Goal: Task Accomplishment & Management: Use online tool/utility

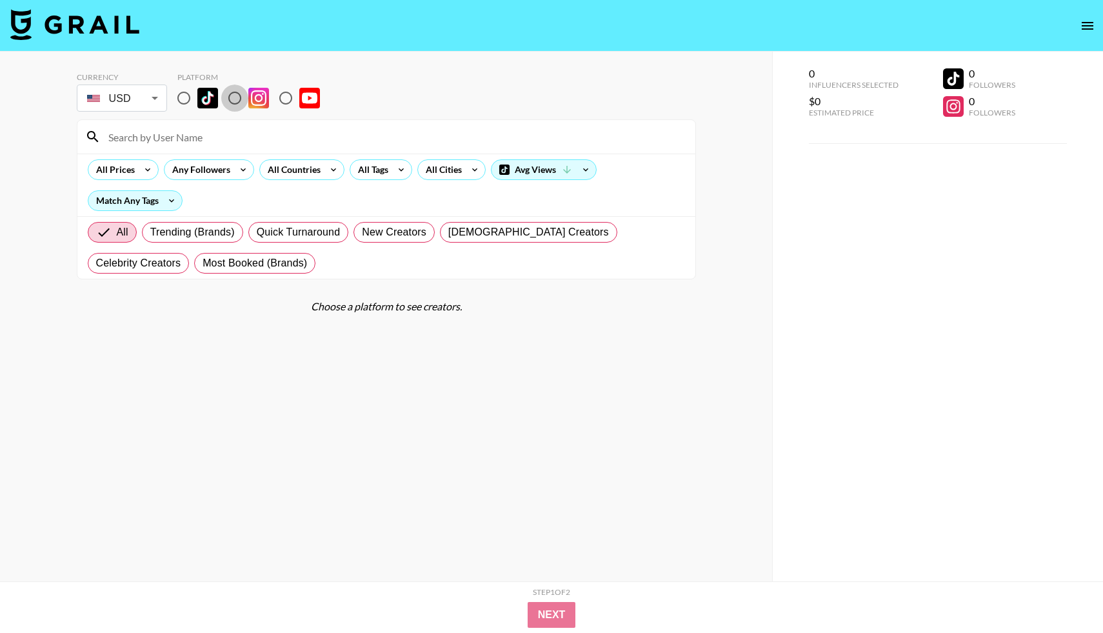
click at [232, 104] on input "radio" at bounding box center [234, 98] width 27 height 27
radio input "true"
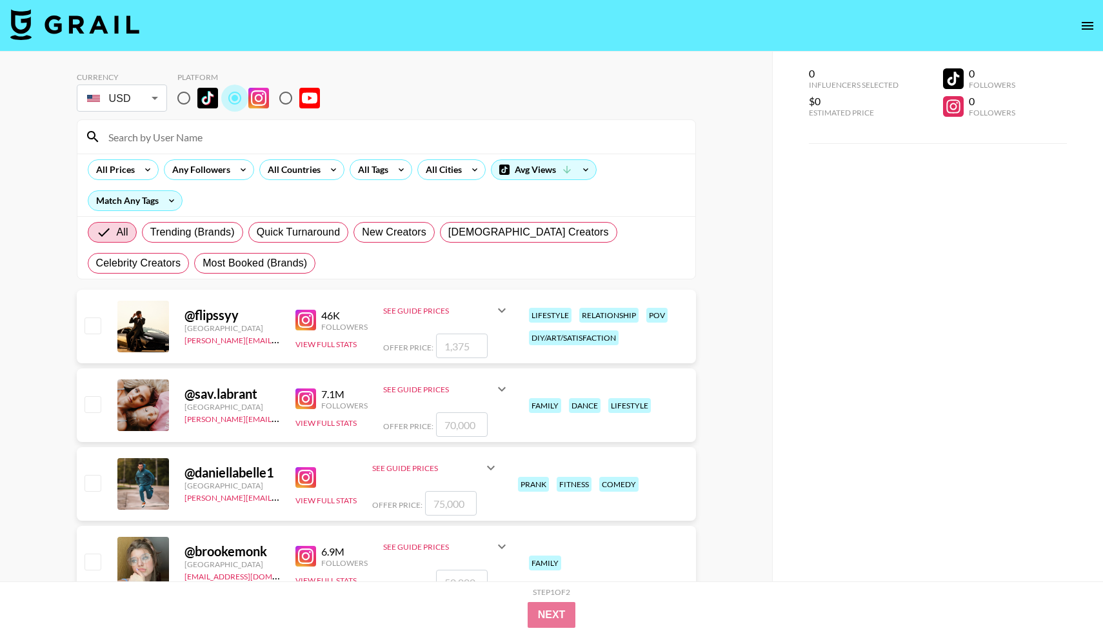
click at [232, 104] on input "radio" at bounding box center [234, 98] width 27 height 27
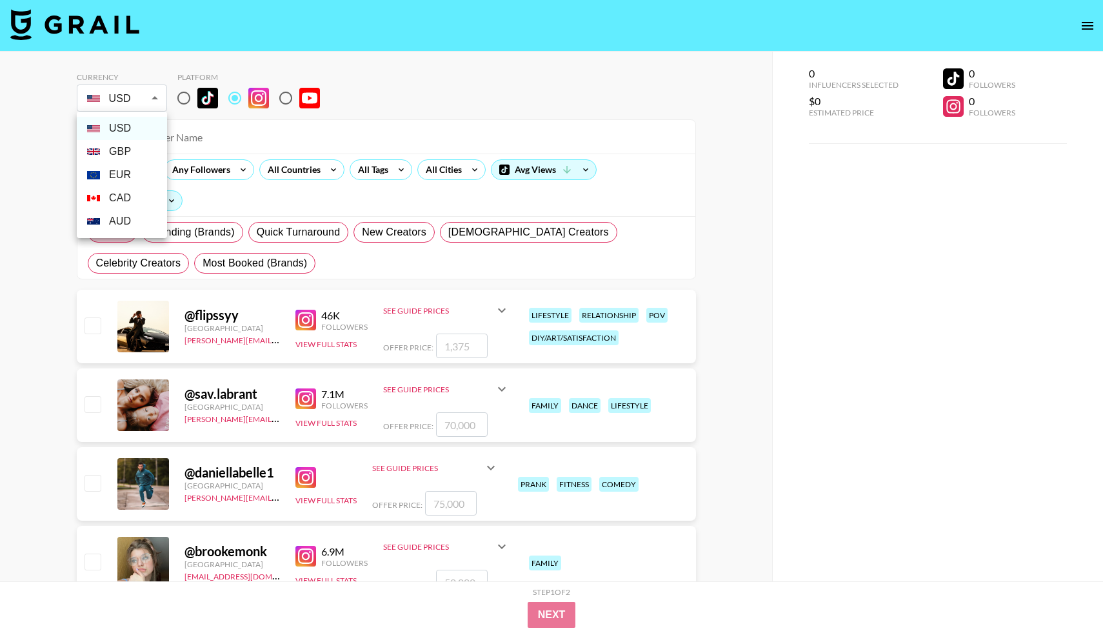
click at [121, 223] on li "AUD" at bounding box center [122, 221] width 90 height 23
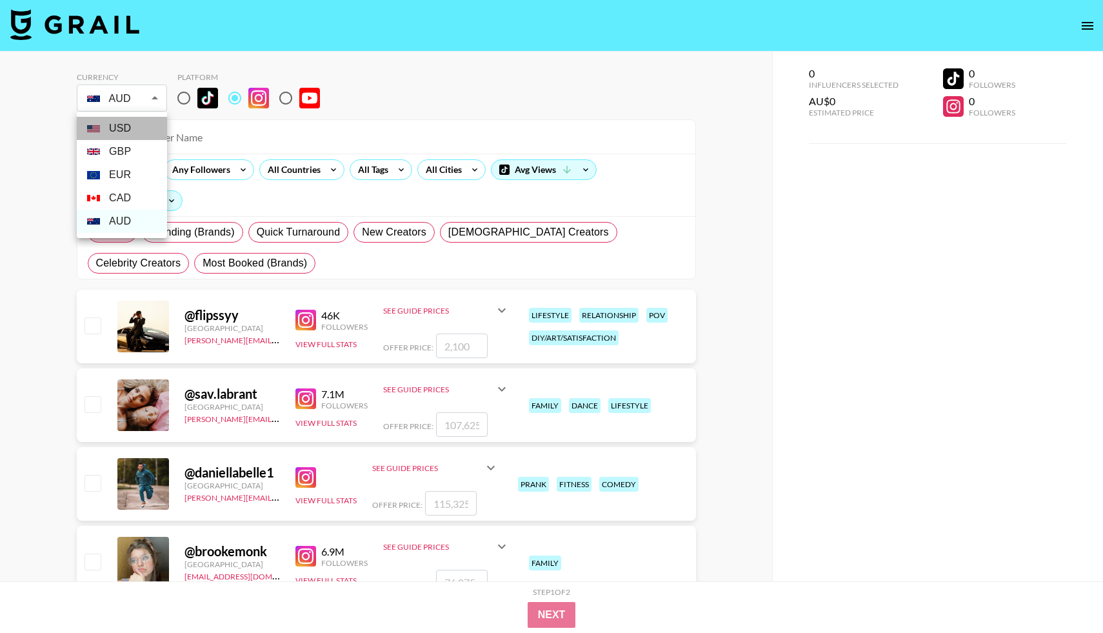
click at [133, 125] on li "USD" at bounding box center [122, 128] width 90 height 23
type input "USD"
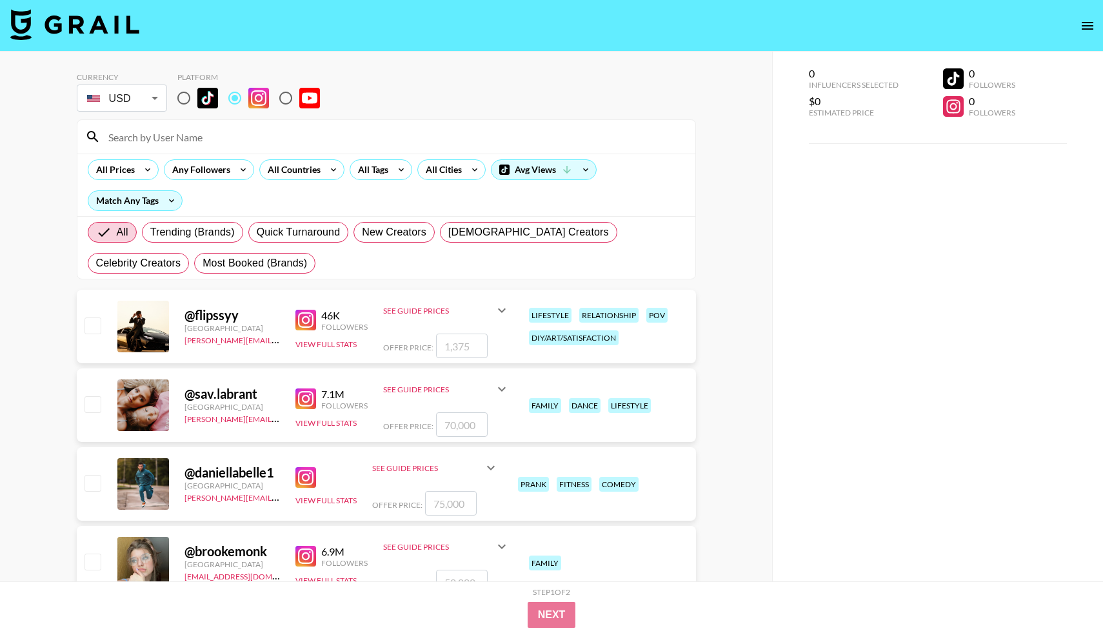
click at [283, 180] on div "All Prices Any Followers All Countries All Tags All Cities Avg Views Match Any …" at bounding box center [386, 185] width 618 height 63
click at [290, 174] on div "All Countries" at bounding box center [291, 169] width 63 height 19
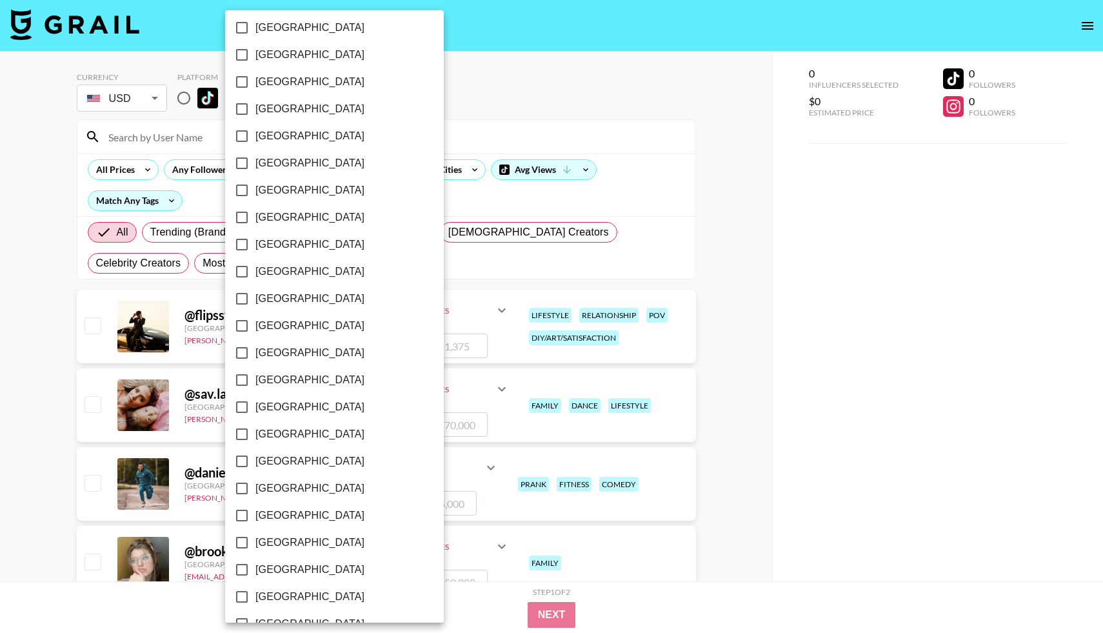
scroll to position [872, 0]
click at [310, 434] on label "[GEOGRAPHIC_DATA]" at bounding box center [325, 436] width 195 height 27
click at [255, 434] on input "[GEOGRAPHIC_DATA]" at bounding box center [241, 436] width 27 height 27
checkbox input "true"
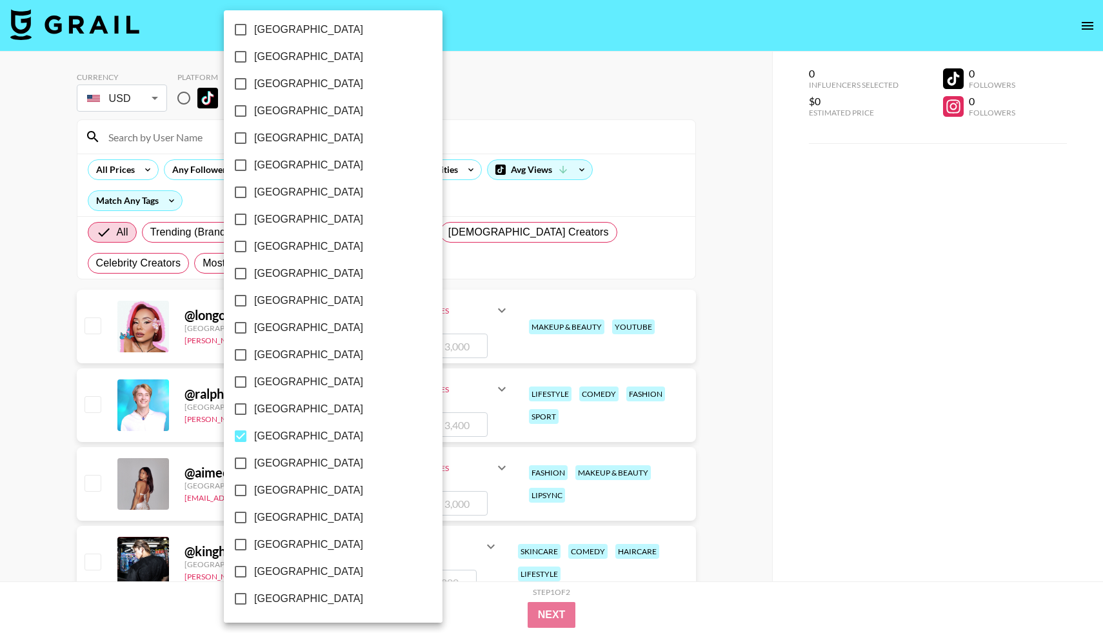
click at [741, 412] on div at bounding box center [551, 316] width 1103 height 633
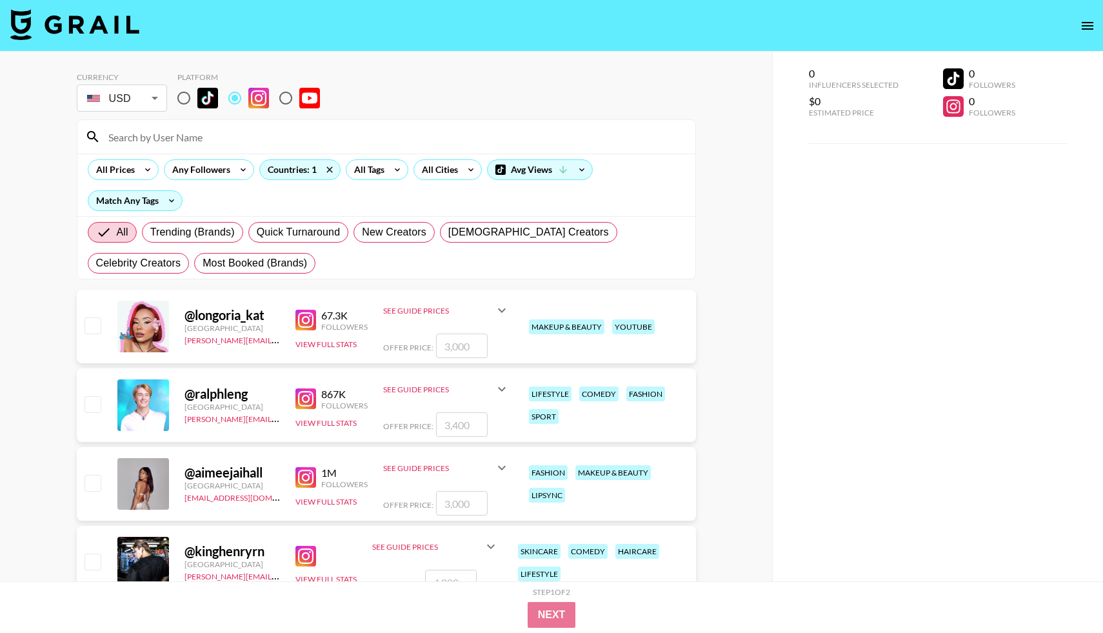
click at [469, 345] on input "number" at bounding box center [462, 346] width 52 height 25
click at [471, 349] on input "number" at bounding box center [462, 346] width 52 height 25
click at [470, 340] on input "number" at bounding box center [462, 346] width 52 height 25
click at [499, 308] on icon at bounding box center [501, 310] width 15 height 15
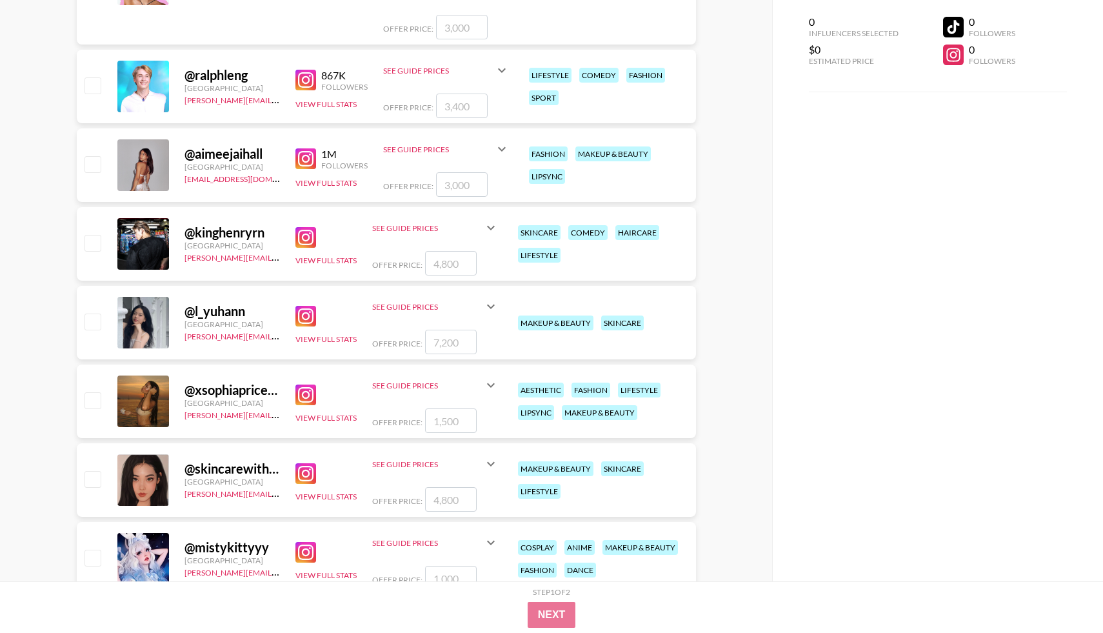
scroll to position [394, 0]
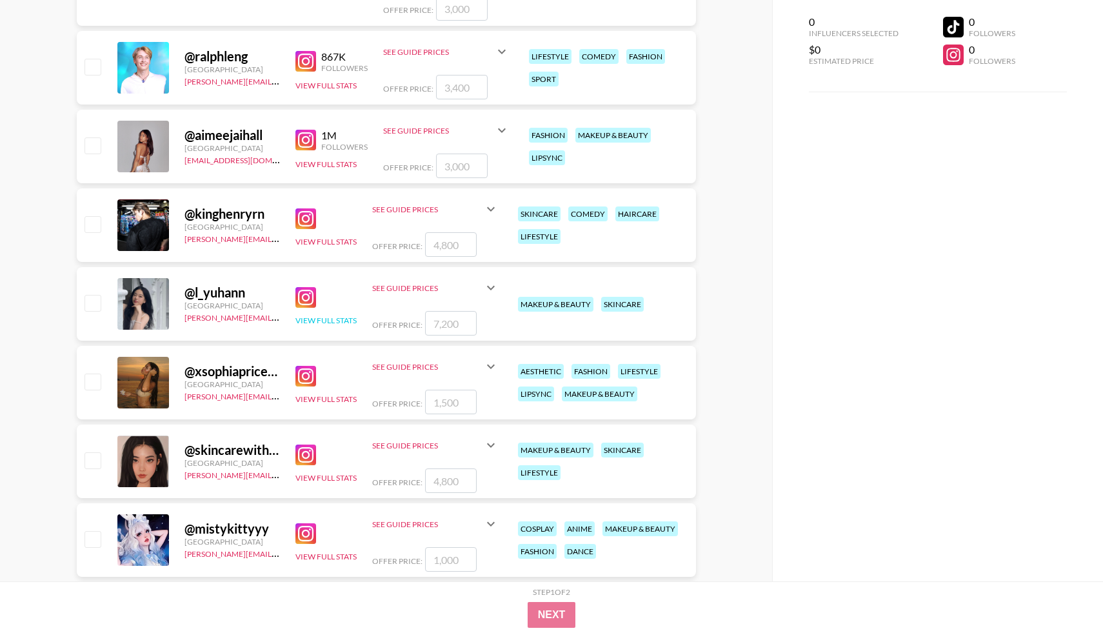
click at [312, 322] on button "View Full Stats" at bounding box center [325, 320] width 61 height 10
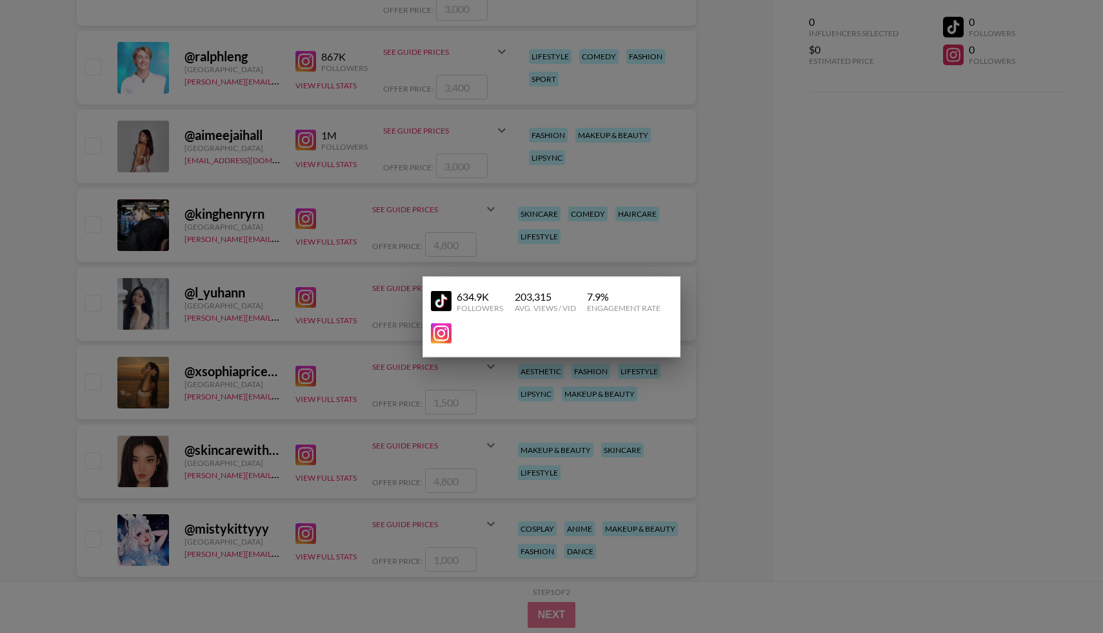
click at [432, 385] on div at bounding box center [551, 316] width 1103 height 633
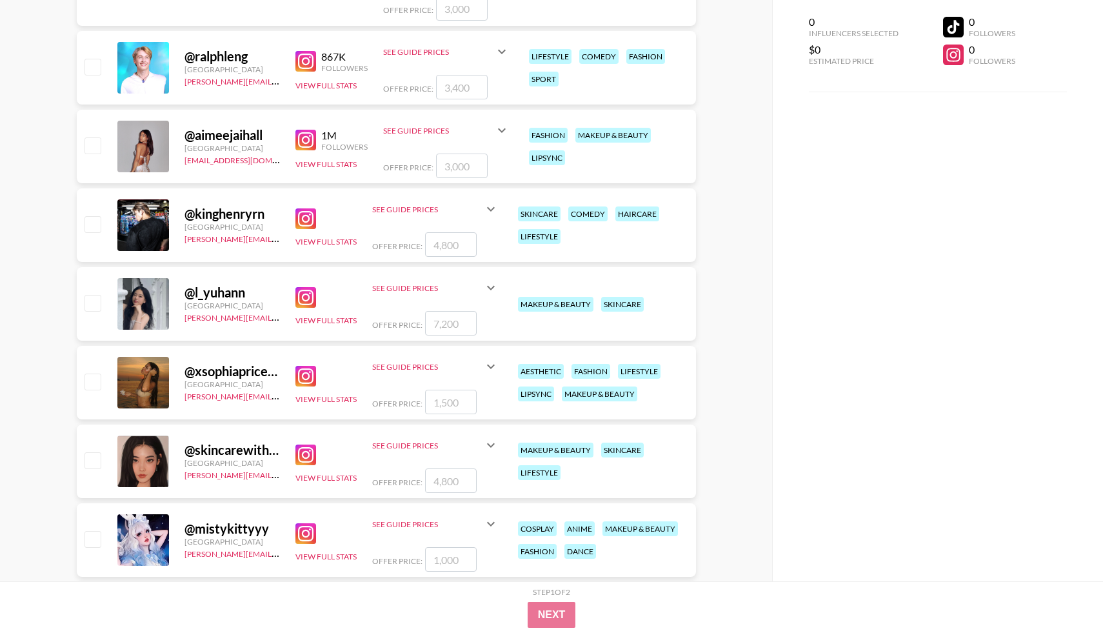
click at [232, 288] on div "@ l_yuhann" at bounding box center [231, 292] width 95 height 16
drag, startPoint x: 254, startPoint y: 294, endPoint x: 182, endPoint y: 289, distance: 72.4
click at [181, 289] on div "@ l_yuhann [GEOGRAPHIC_DATA] [PERSON_NAME][EMAIL_ADDRESS][DOMAIN_NAME] View Ful…" at bounding box center [386, 304] width 619 height 74
click at [484, 292] on icon at bounding box center [490, 287] width 15 height 15
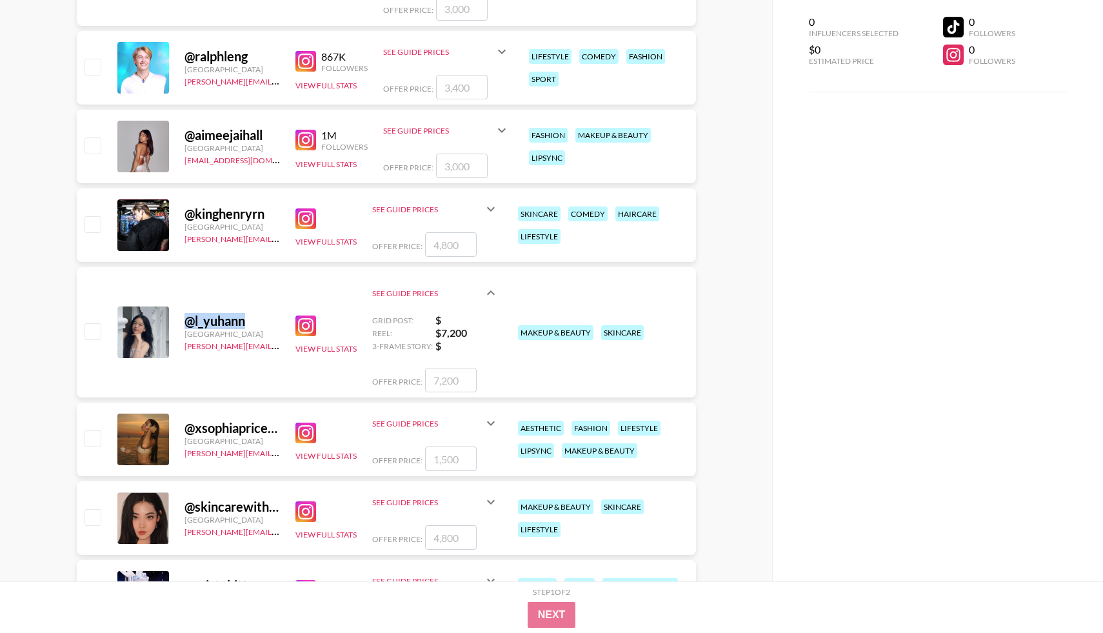
click at [488, 292] on icon at bounding box center [490, 292] width 15 height 15
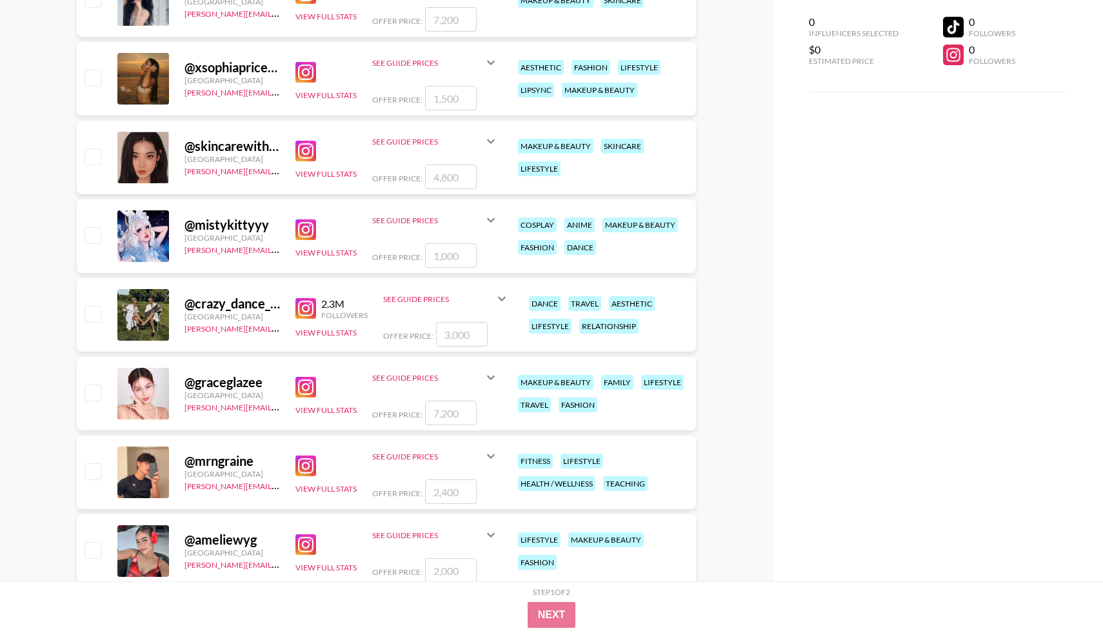
scroll to position [885, 0]
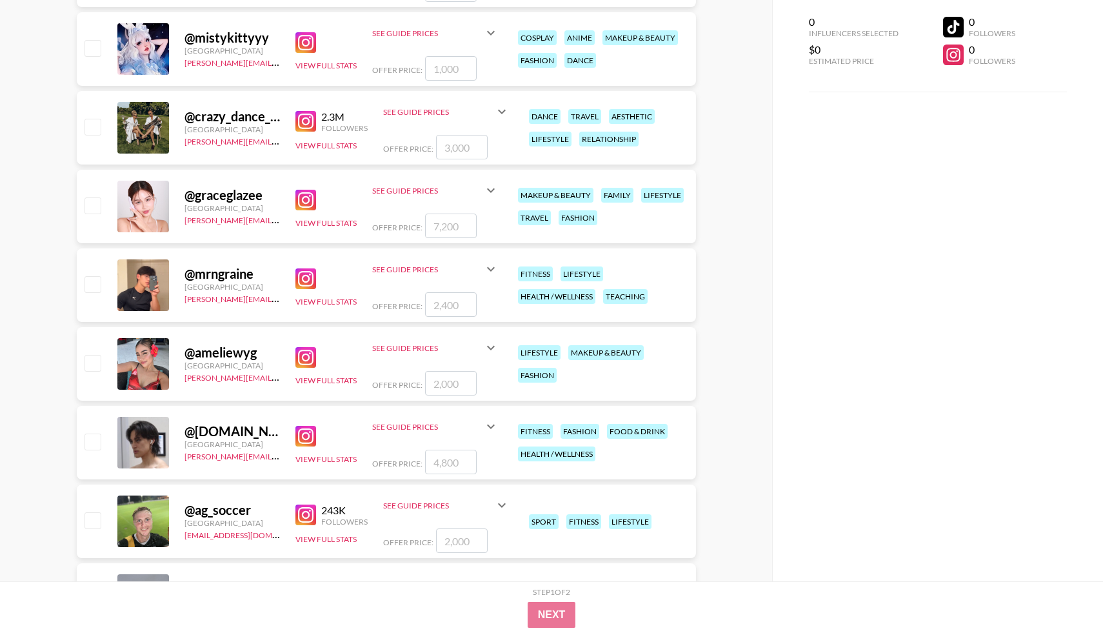
click at [355, 406] on div "@ [DOMAIN_NAME] [GEOGRAPHIC_DATA] [PERSON_NAME][EMAIL_ADDRESS][DOMAIN_NAME] Vie…" at bounding box center [386, 443] width 619 height 74
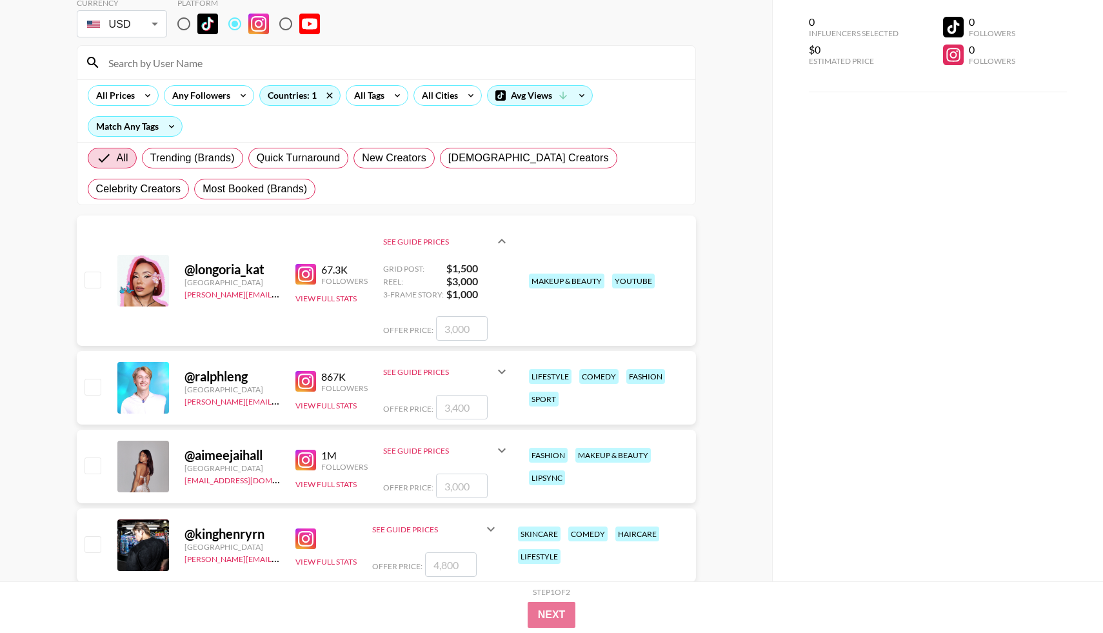
scroll to position [113, 0]
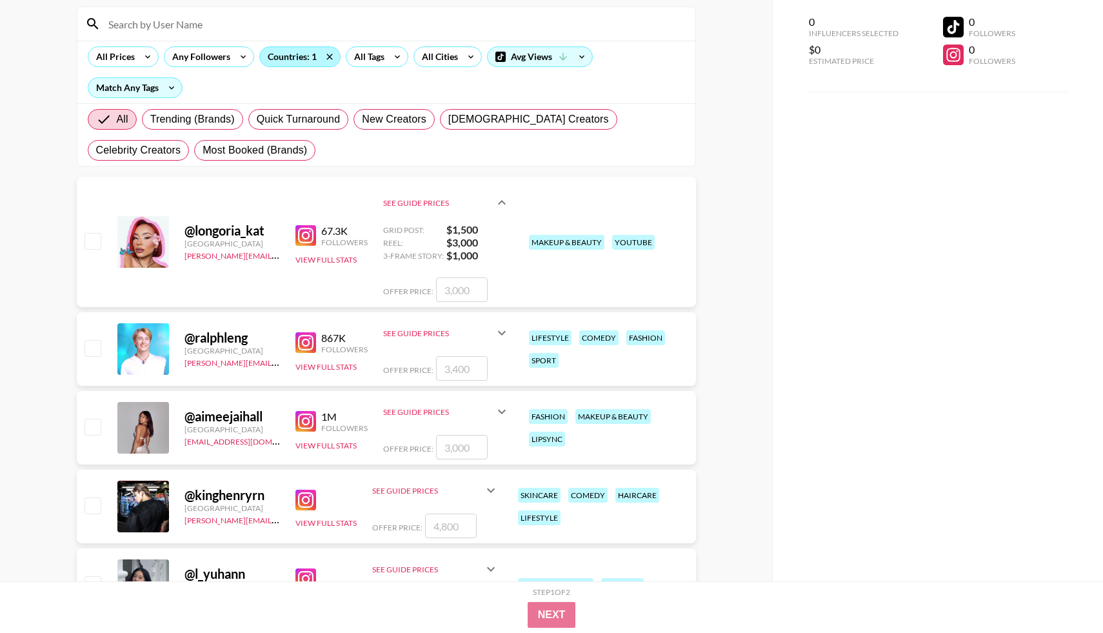
click at [303, 61] on div "Countries: 1" at bounding box center [300, 56] width 80 height 19
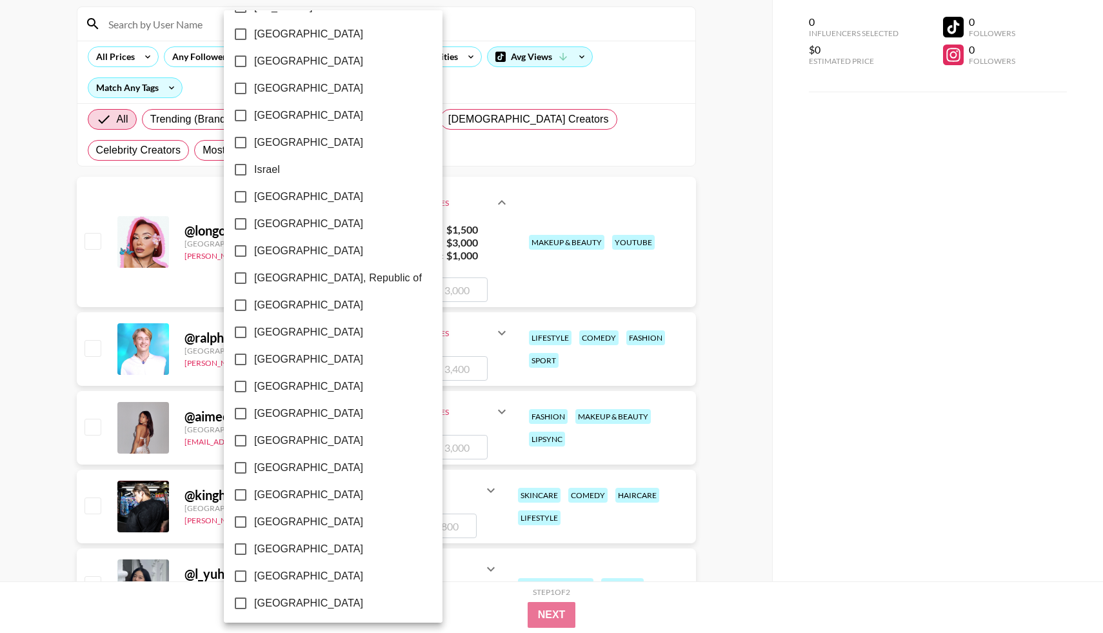
scroll to position [872, 0]
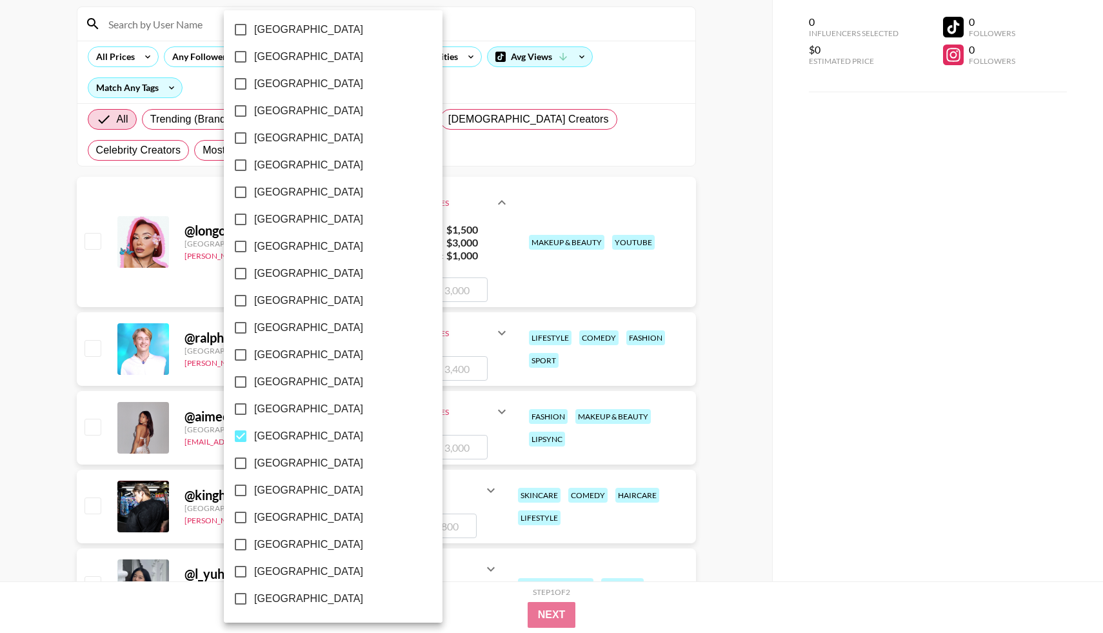
click at [294, 435] on span "[GEOGRAPHIC_DATA]" at bounding box center [308, 435] width 109 height 15
click at [254, 435] on input "[GEOGRAPHIC_DATA]" at bounding box center [240, 436] width 27 height 27
checkbox input "false"
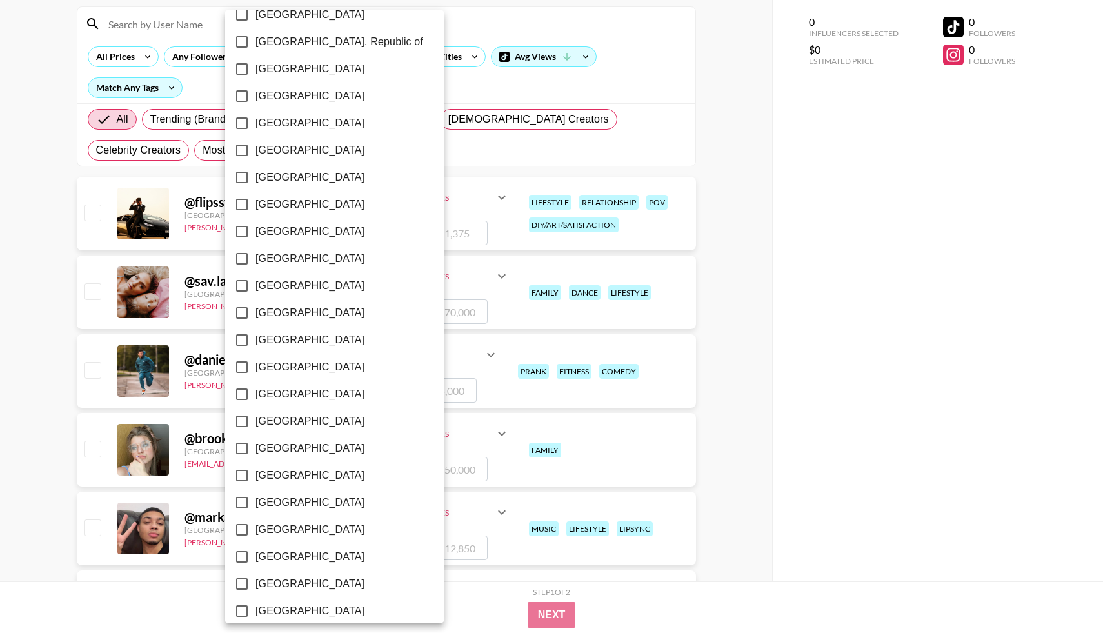
scroll to position [724, 0]
click at [296, 604] on label "[GEOGRAPHIC_DATA]" at bounding box center [325, 610] width 195 height 27
click at [255, 604] on input "[GEOGRAPHIC_DATA]" at bounding box center [241, 610] width 27 height 27
checkbox input "true"
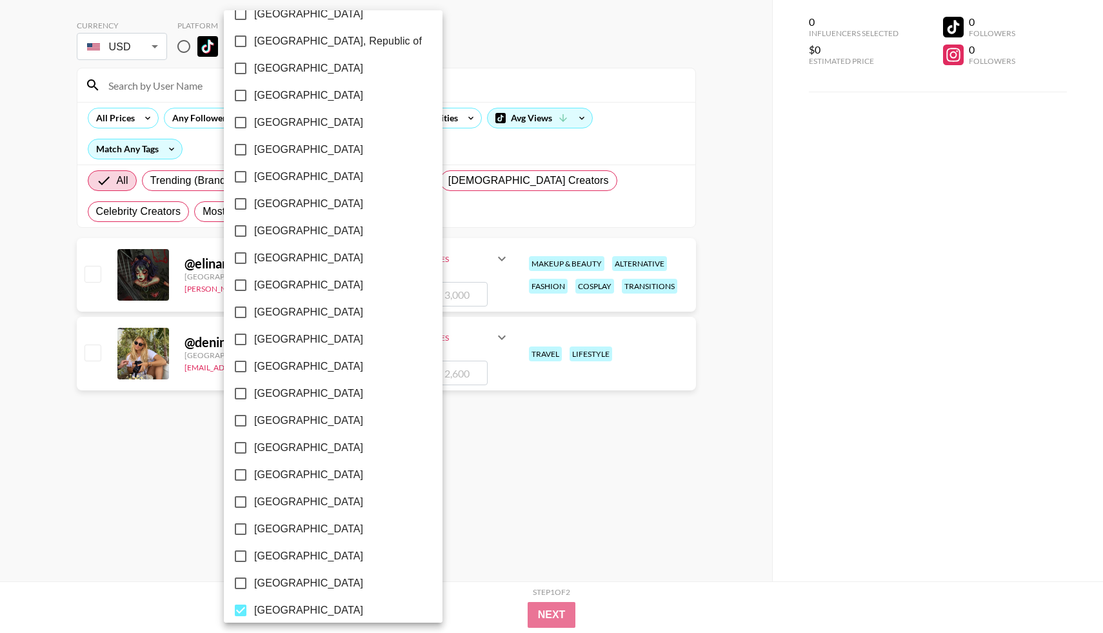
scroll to position [726, 0]
click at [508, 497] on div at bounding box center [551, 316] width 1103 height 633
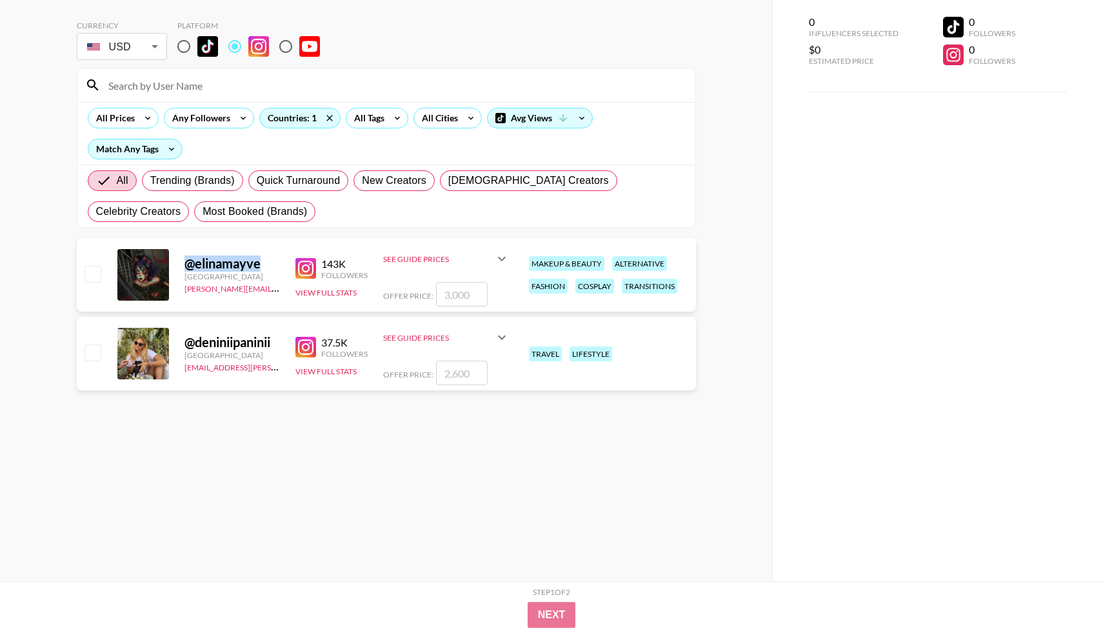
drag, startPoint x: 264, startPoint y: 264, endPoint x: 186, endPoint y: 264, distance: 77.4
click at [186, 264] on div "@ elinamayve" at bounding box center [231, 263] width 95 height 16
click at [322, 242] on div "@ elinamayve Turkey [PERSON_NAME][EMAIL_ADDRESS][DOMAIN_NAME] 143K Followers Vi…" at bounding box center [386, 275] width 619 height 74
click at [304, 273] on img at bounding box center [305, 268] width 21 height 21
click at [297, 112] on div "Countries: 1" at bounding box center [300, 117] width 80 height 19
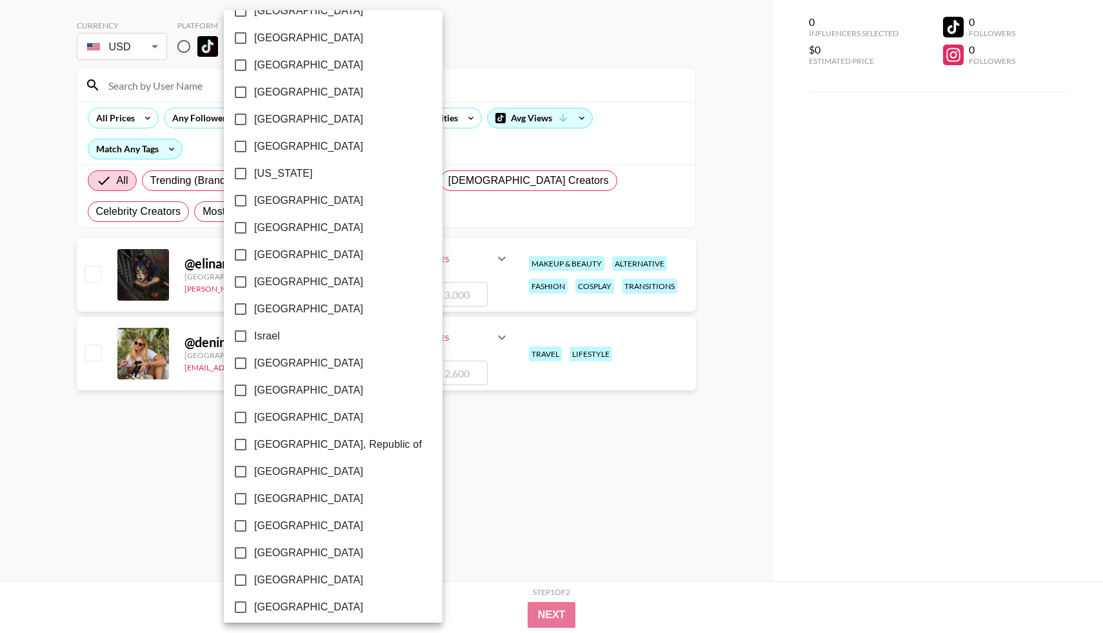
scroll to position [323, 0]
click at [271, 276] on span "[GEOGRAPHIC_DATA]" at bounding box center [308, 279] width 109 height 15
click at [254, 276] on input "[GEOGRAPHIC_DATA]" at bounding box center [240, 279] width 27 height 27
checkbox input "true"
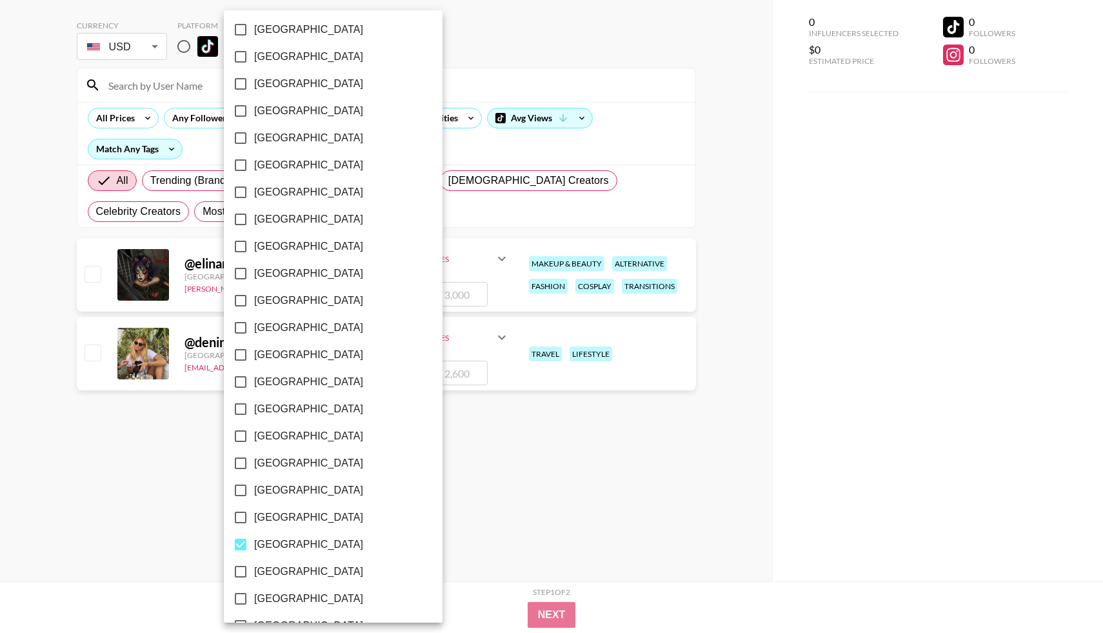
scroll to position [872, 0]
click at [275, 462] on span "[GEOGRAPHIC_DATA]" at bounding box center [308, 462] width 109 height 15
click at [254, 462] on input "[GEOGRAPHIC_DATA]" at bounding box center [240, 463] width 27 height 27
checkbox input "false"
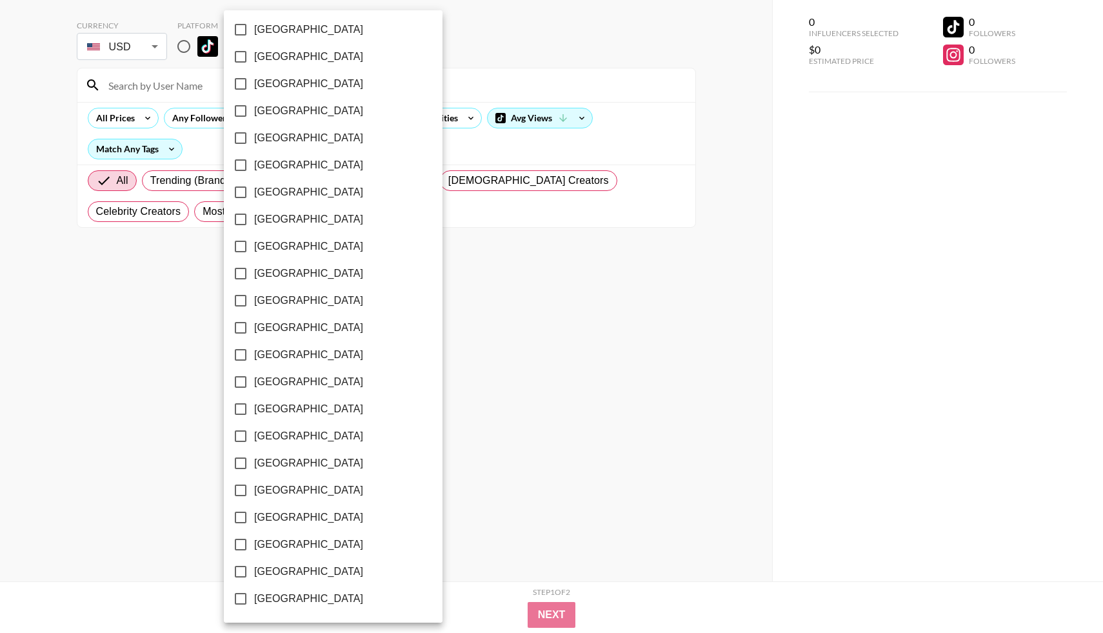
click at [501, 444] on div at bounding box center [551, 316] width 1103 height 633
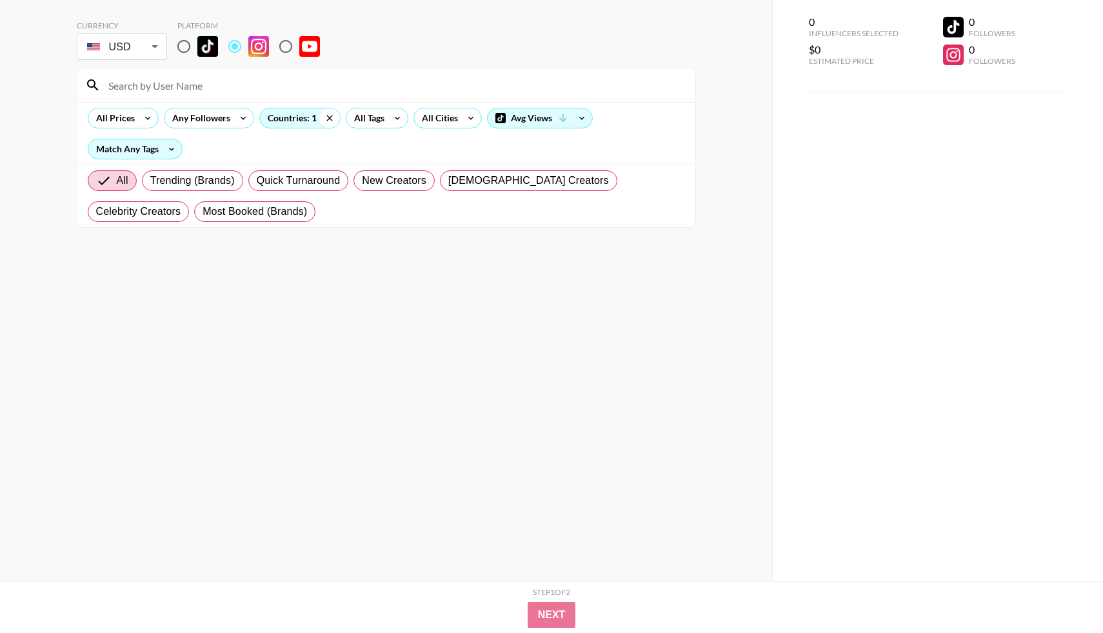
click at [320, 116] on icon at bounding box center [329, 117] width 21 height 19
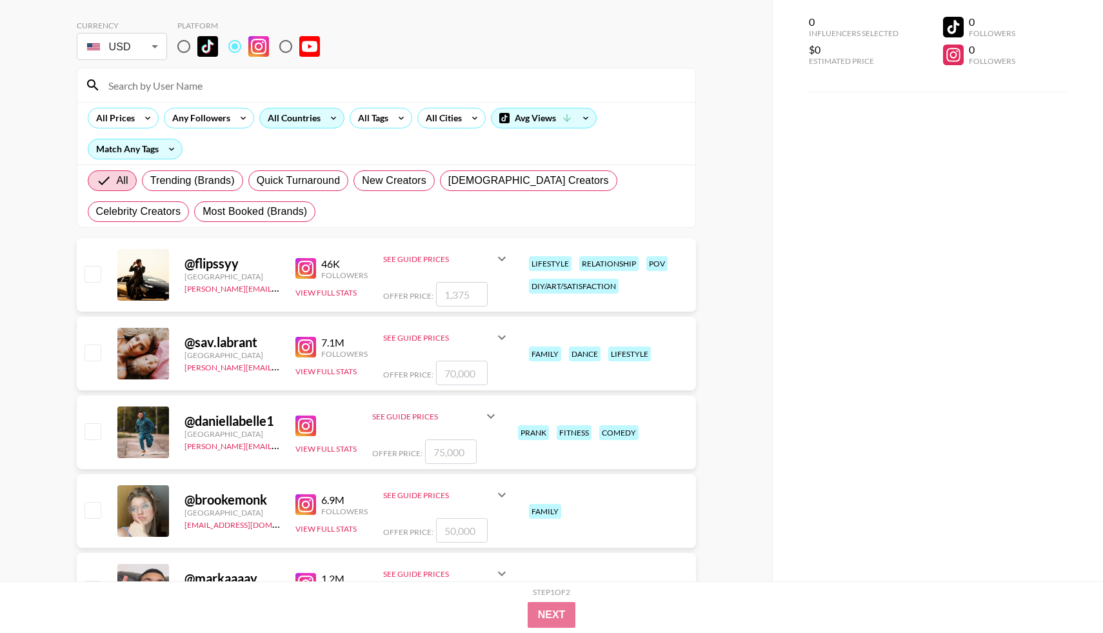
click at [315, 119] on div "All Countries" at bounding box center [291, 117] width 63 height 19
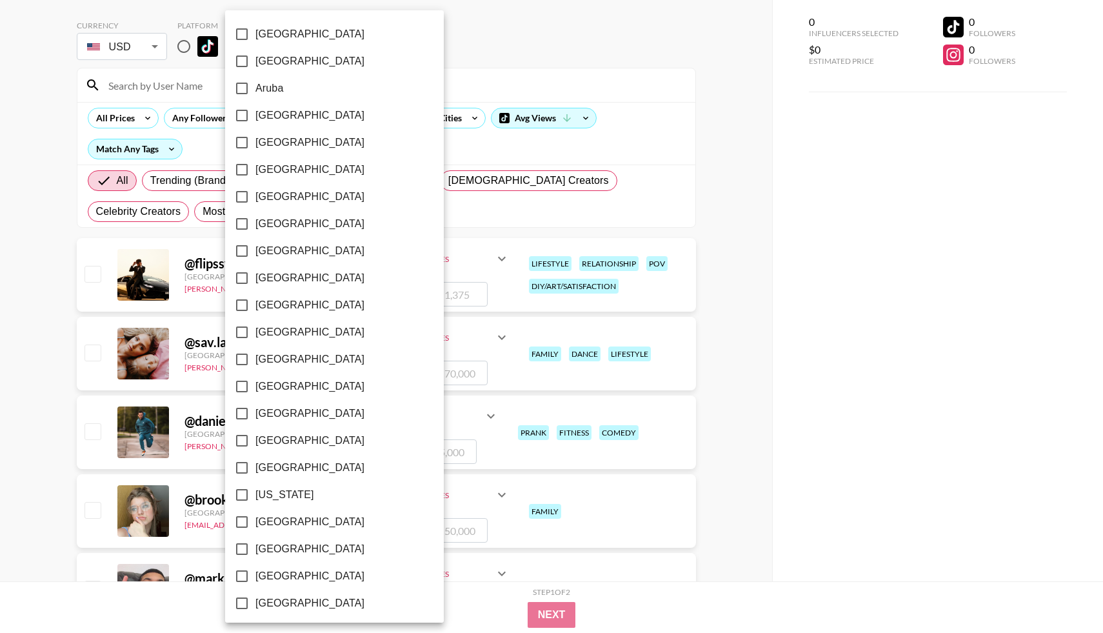
click at [307, 248] on label "[GEOGRAPHIC_DATA]" at bounding box center [325, 250] width 195 height 27
click at [255, 248] on input "[GEOGRAPHIC_DATA]" at bounding box center [241, 250] width 27 height 27
checkbox input "true"
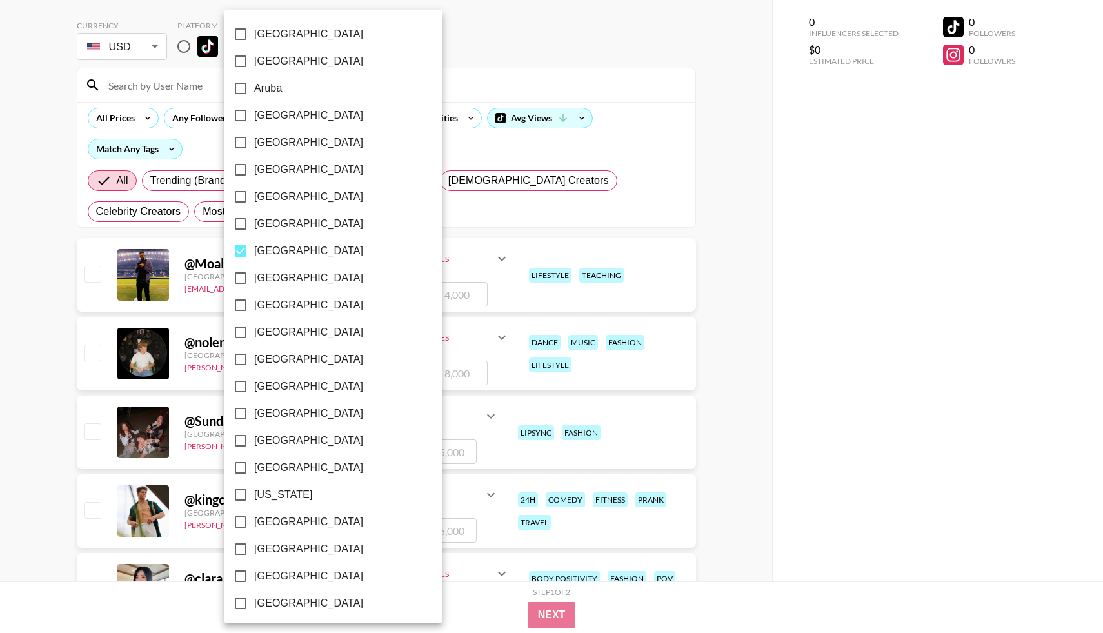
click at [724, 310] on div at bounding box center [551, 316] width 1103 height 633
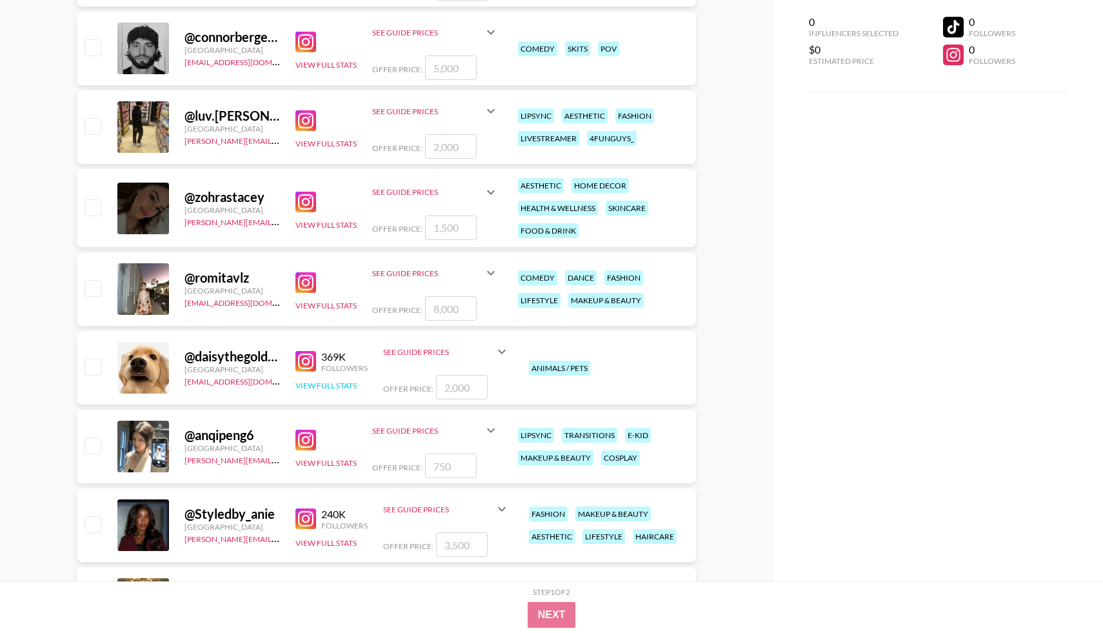
scroll to position [747, 0]
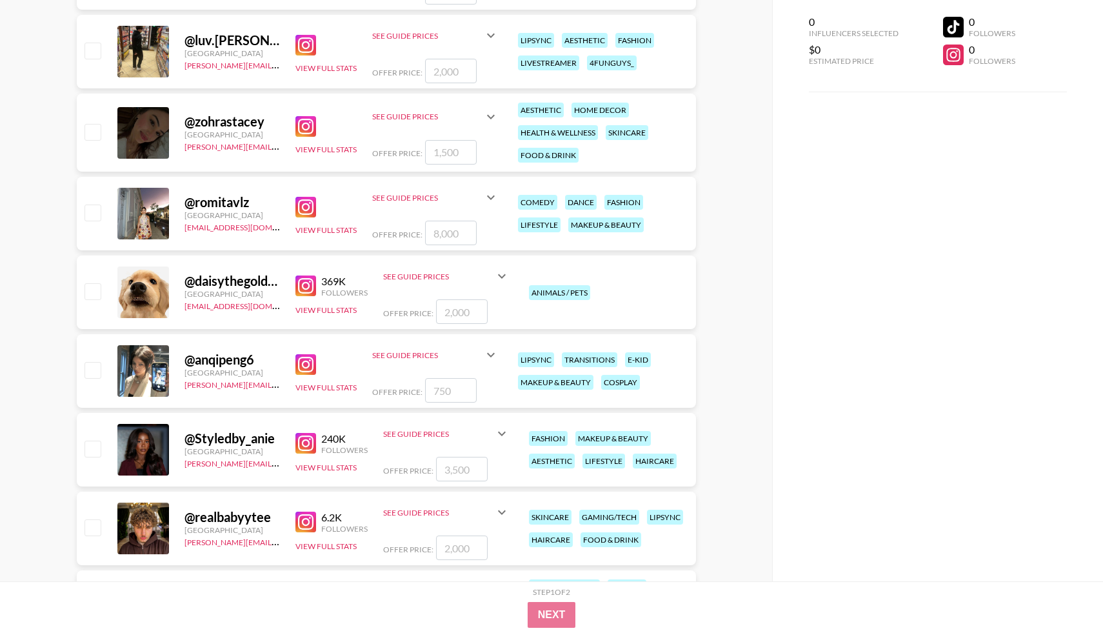
click at [306, 368] on img at bounding box center [305, 364] width 21 height 21
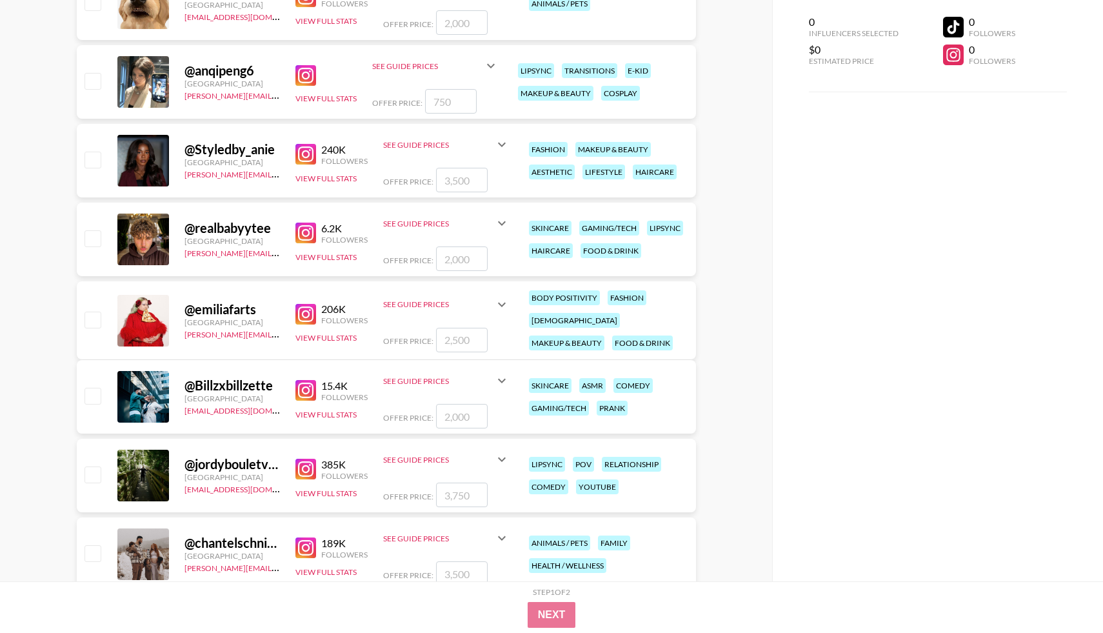
scroll to position [1038, 0]
